Goal: Find specific page/section: Find specific page/section

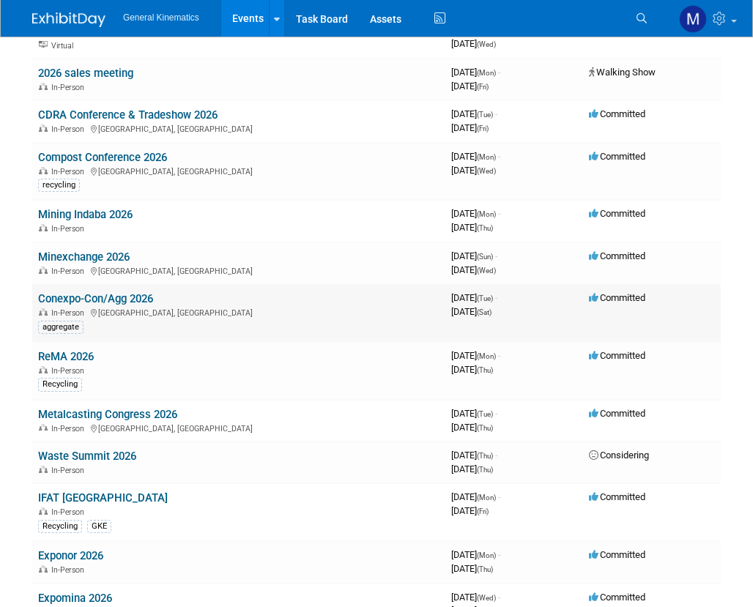
scroll to position [858, 0]
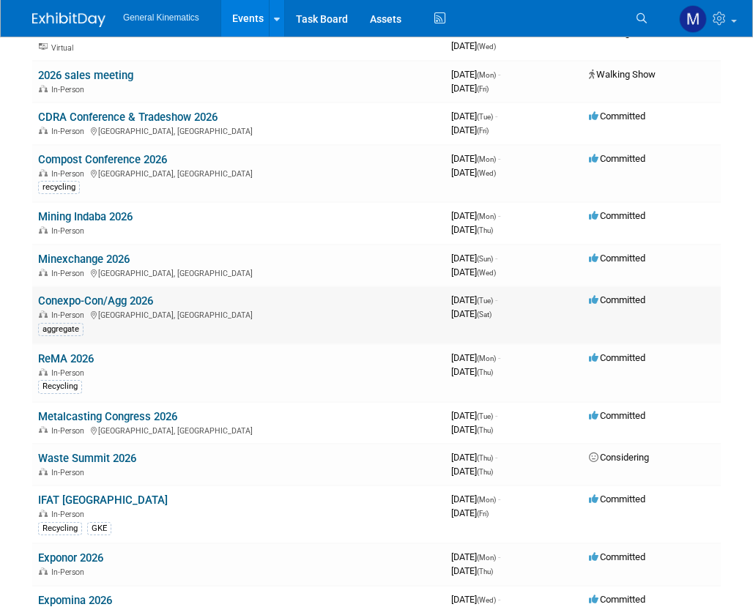
click at [85, 302] on link "Conexpo-Con/Agg 2026" at bounding box center [95, 300] width 115 height 13
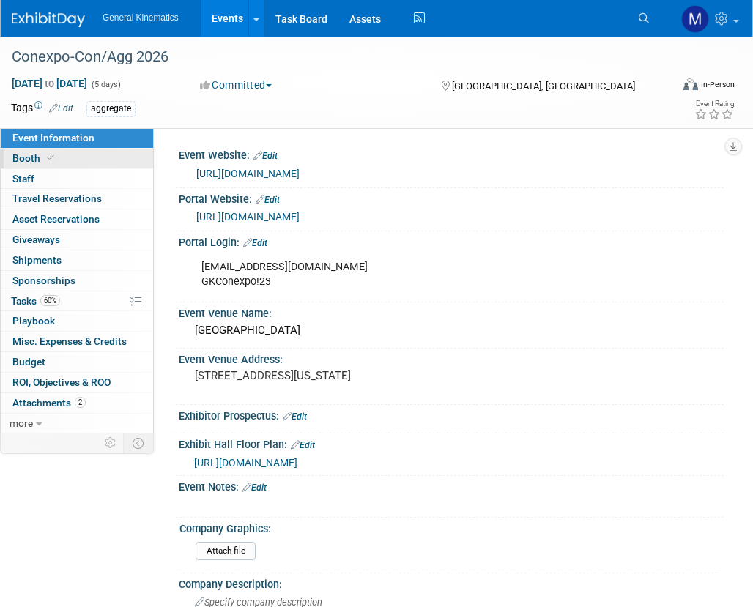
click at [84, 157] on link "Booth" at bounding box center [77, 159] width 152 height 20
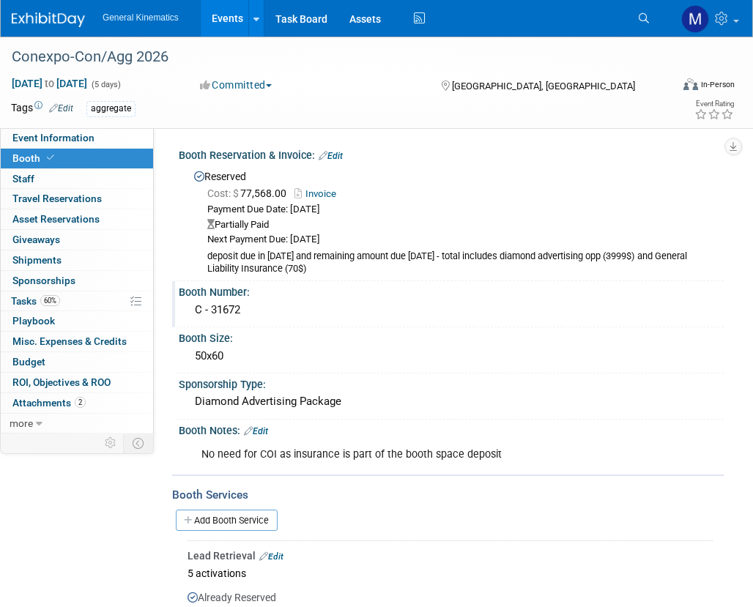
drag, startPoint x: 243, startPoint y: 310, endPoint x: 176, endPoint y: 305, distance: 66.8
click at [173, 304] on div "Booth Number: C - 31672" at bounding box center [447, 304] width 551 height 46
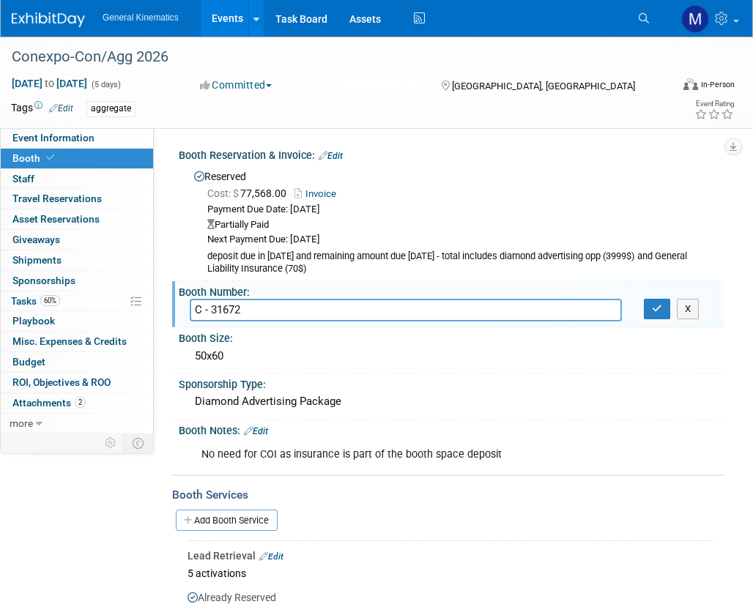
drag, startPoint x: 254, startPoint y: 307, endPoint x: 192, endPoint y: 309, distance: 62.3
click at [192, 309] on input "C - 31672" at bounding box center [406, 310] width 432 height 23
